Goal: Task Accomplishment & Management: Use online tool/utility

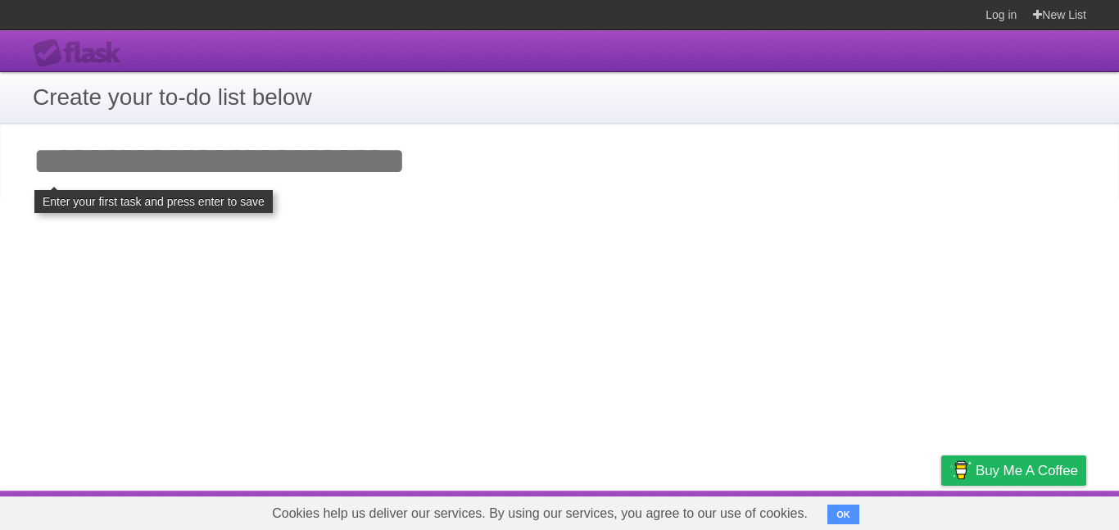
type input "*"
click input "**********" at bounding box center [0, 0] width 0 height 0
